Goal: Task Accomplishment & Management: Complete application form

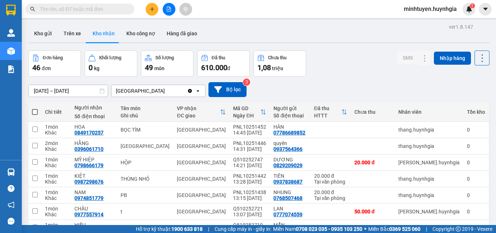
scroll to position [90, 0]
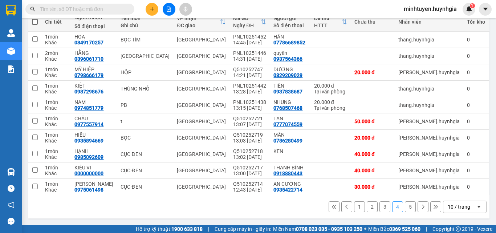
click at [356, 206] on button "1" at bounding box center [359, 206] width 11 height 11
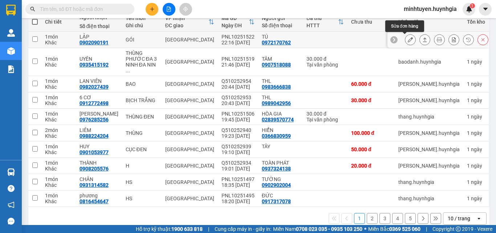
click at [420, 39] on button at bounding box center [425, 39] width 10 height 13
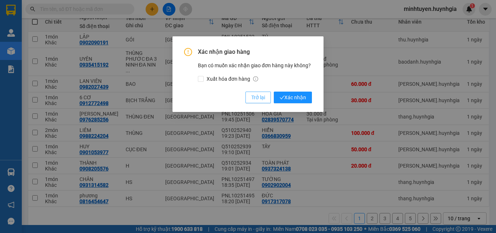
click at [261, 97] on span "Trở lại" at bounding box center [258, 97] width 14 height 8
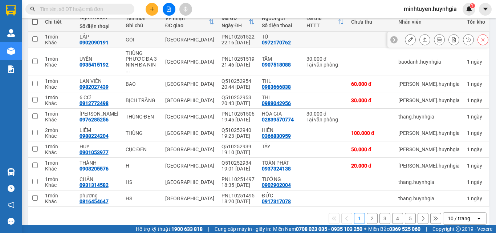
click at [408, 39] on button at bounding box center [410, 39] width 10 height 13
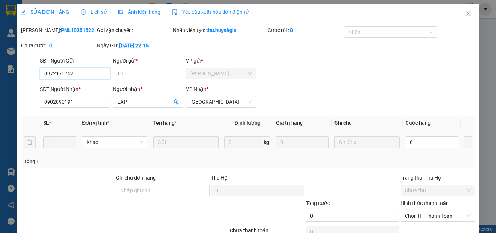
type input "0972170762"
type input "TÚ"
type input "0902090191"
type input "LẬP"
click at [428, 143] on input "0" at bounding box center [432, 142] width 52 height 12
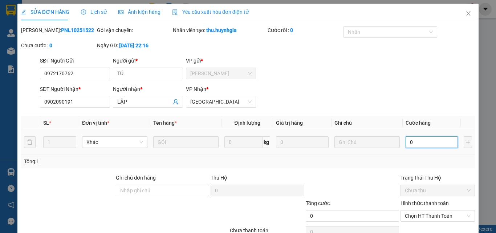
type input "2"
type input "20"
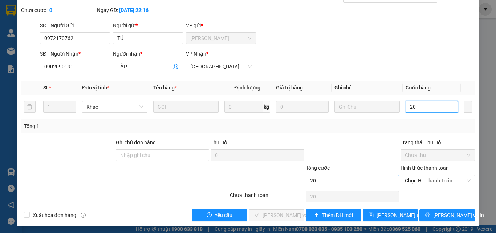
scroll to position [37, 0]
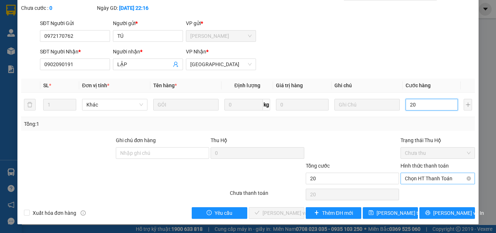
click at [447, 179] on span "Chọn HT Thanh Toán" at bounding box center [438, 178] width 66 height 11
type input "20"
type input "20.000"
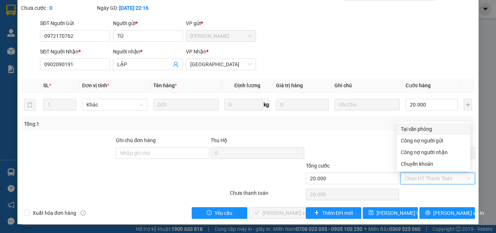
click at [429, 130] on div "Tại văn phòng" at bounding box center [433, 129] width 65 height 8
type input "0"
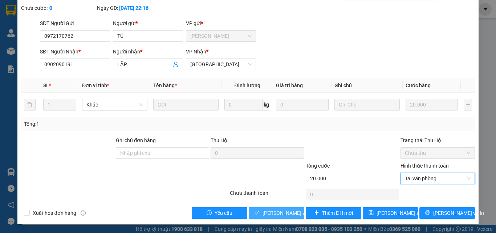
click at [283, 210] on span "[PERSON_NAME] và Giao hàng" at bounding box center [298, 213] width 70 height 8
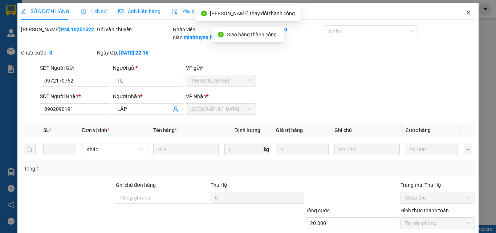
scroll to position [0, 0]
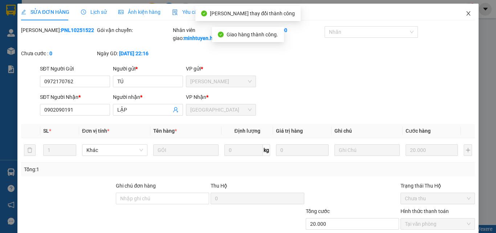
click at [466, 12] on icon "close" at bounding box center [469, 14] width 6 height 6
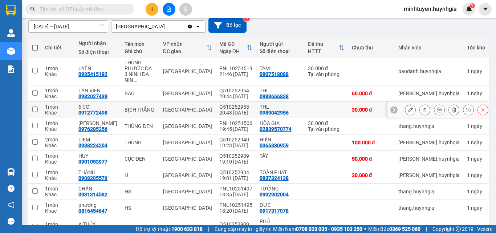
scroll to position [73, 0]
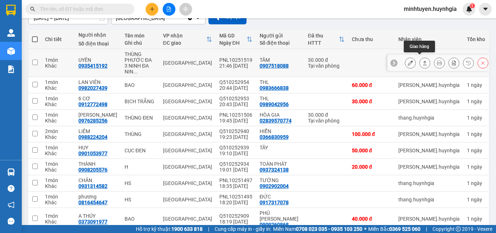
click at [420, 61] on button at bounding box center [425, 63] width 10 height 13
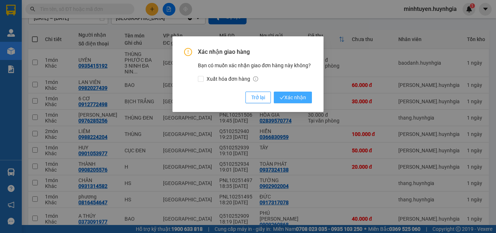
click at [287, 96] on span "Xác nhận" at bounding box center [293, 97] width 27 height 8
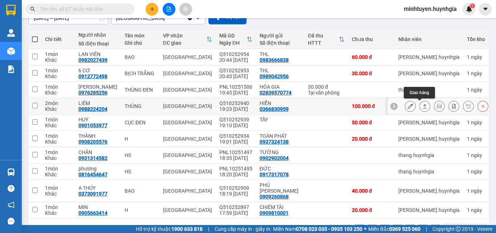
click at [423, 107] on button at bounding box center [425, 106] width 10 height 13
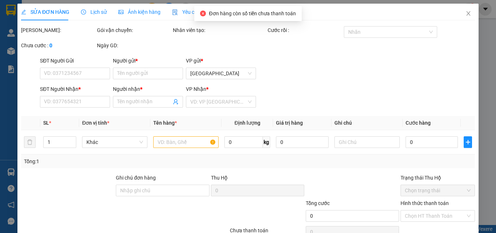
type input "0366830959"
type input "HIỂN"
type input "0988224204"
type input "LIÊM"
type input "100.000"
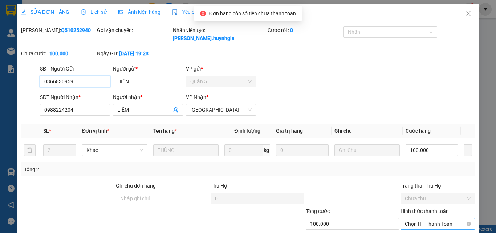
scroll to position [37, 0]
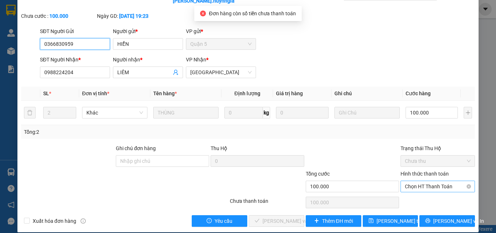
click at [426, 181] on span "Chọn HT Thanh Toán" at bounding box center [438, 186] width 66 height 11
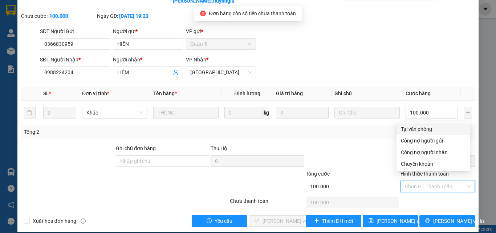
click at [409, 128] on div "Tại văn phòng" at bounding box center [433, 129] width 65 height 8
type input "0"
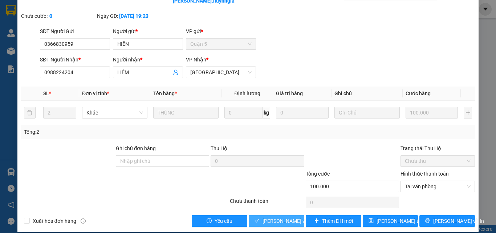
click at [280, 217] on span "[PERSON_NAME] và Giao hàng" at bounding box center [298, 221] width 70 height 8
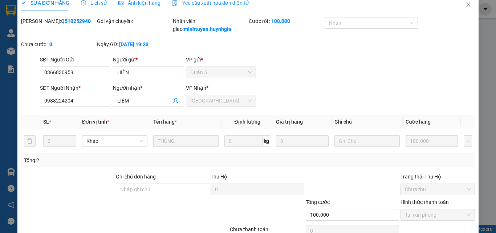
scroll to position [1, 0]
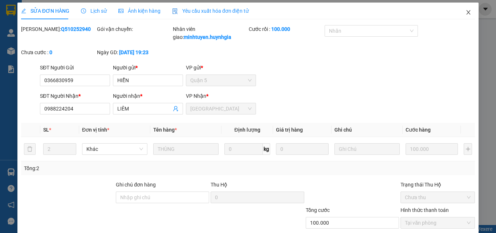
click at [466, 14] on icon "close" at bounding box center [469, 12] width 6 height 6
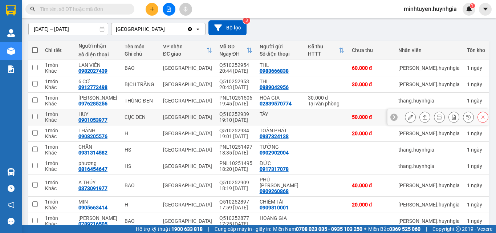
scroll to position [73, 0]
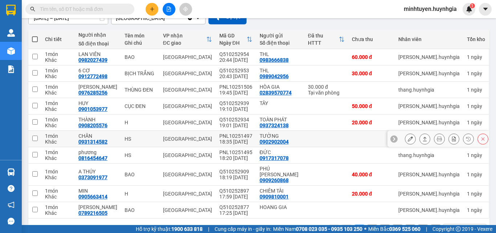
click at [408, 137] on icon at bounding box center [410, 138] width 5 height 5
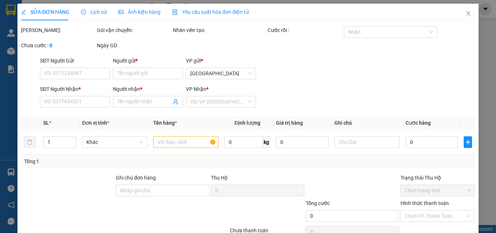
type input "0902902004"
type input "TƯỜNG"
type input "0931314582"
type input "CHÂN"
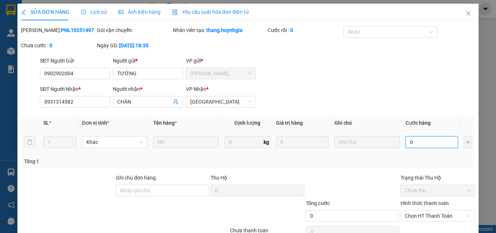
click at [418, 140] on input "0" at bounding box center [432, 142] width 52 height 12
type input "2"
type input "20"
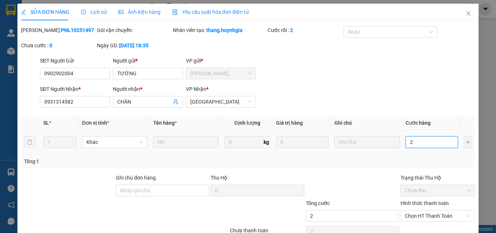
type input "20"
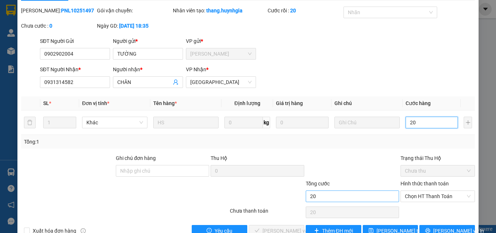
scroll to position [37, 0]
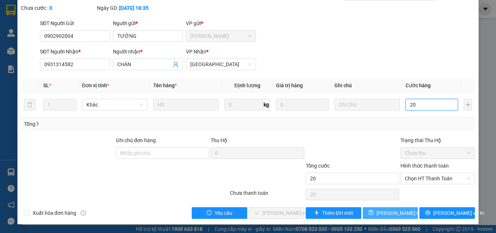
type input "20"
click at [395, 209] on span "[PERSON_NAME] thay đổi" at bounding box center [406, 213] width 58 height 8
type input "20.000"
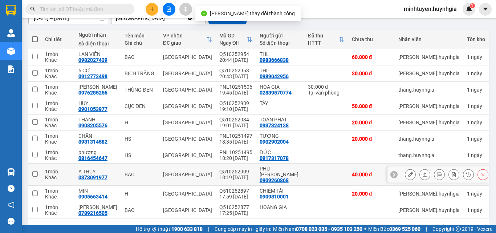
scroll to position [90, 0]
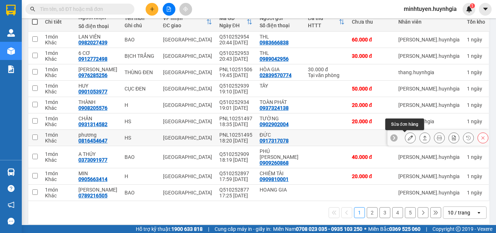
click at [408, 138] on icon at bounding box center [410, 137] width 5 height 5
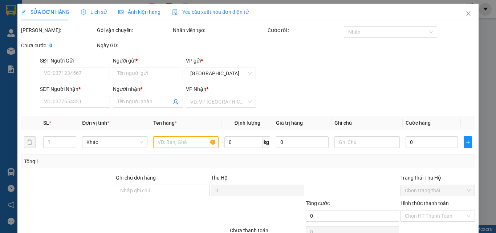
type input "0917317078"
type input "ĐỨC"
type input "0816454647"
type input "phương"
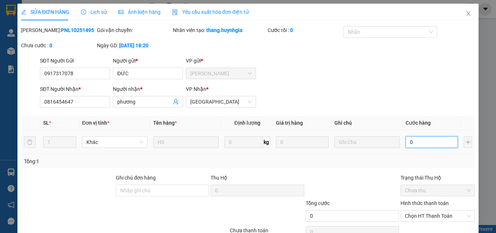
click at [422, 139] on input "0" at bounding box center [432, 142] width 52 height 12
type input "2"
type input "20"
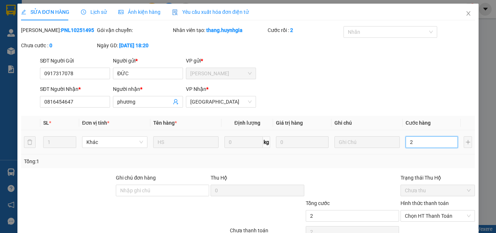
type input "20"
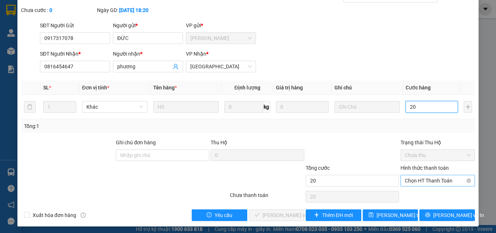
scroll to position [37, 0]
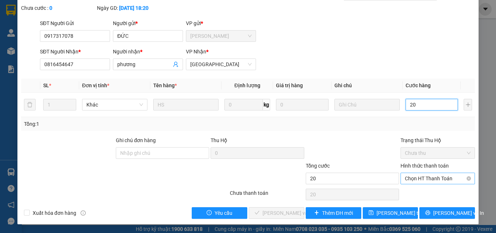
click at [424, 179] on span "Chọn HT Thanh Toán" at bounding box center [438, 178] width 66 height 11
type input "20"
type input "20.000"
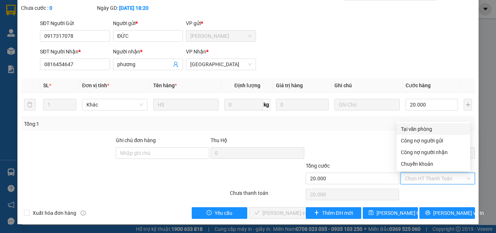
click at [412, 129] on div "Tại văn phòng" at bounding box center [433, 129] width 65 height 8
type input "0"
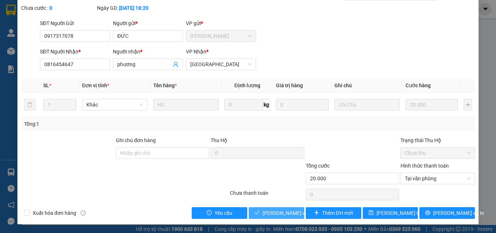
click at [273, 211] on span "[PERSON_NAME] và Giao hàng" at bounding box center [298, 213] width 70 height 8
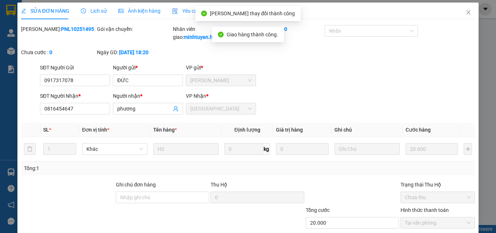
scroll to position [0, 0]
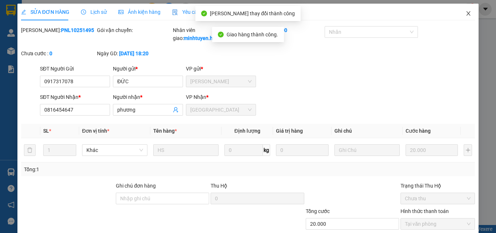
click at [466, 16] on icon "close" at bounding box center [469, 14] width 6 height 6
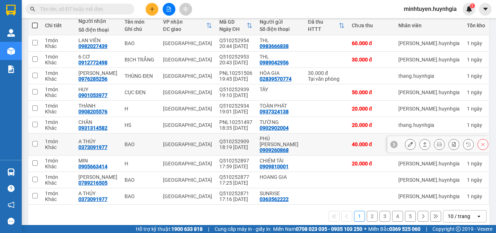
scroll to position [90, 0]
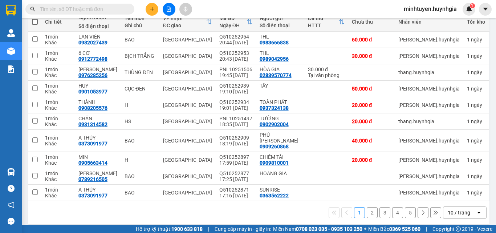
click at [370, 207] on button "2" at bounding box center [372, 212] width 11 height 11
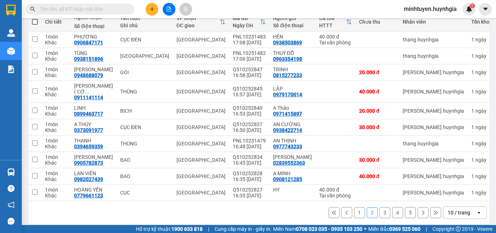
click at [380, 208] on button "3" at bounding box center [385, 212] width 11 height 11
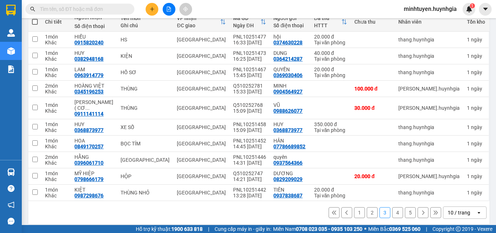
click at [367, 207] on button "2" at bounding box center [372, 212] width 11 height 11
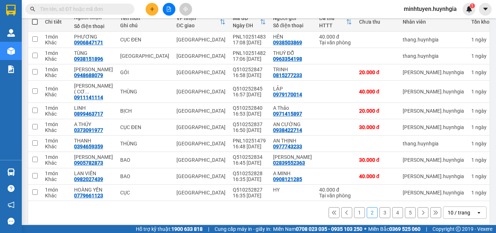
click at [381, 207] on button "3" at bounding box center [385, 212] width 11 height 11
